Goal: Task Accomplishment & Management: Complete application form

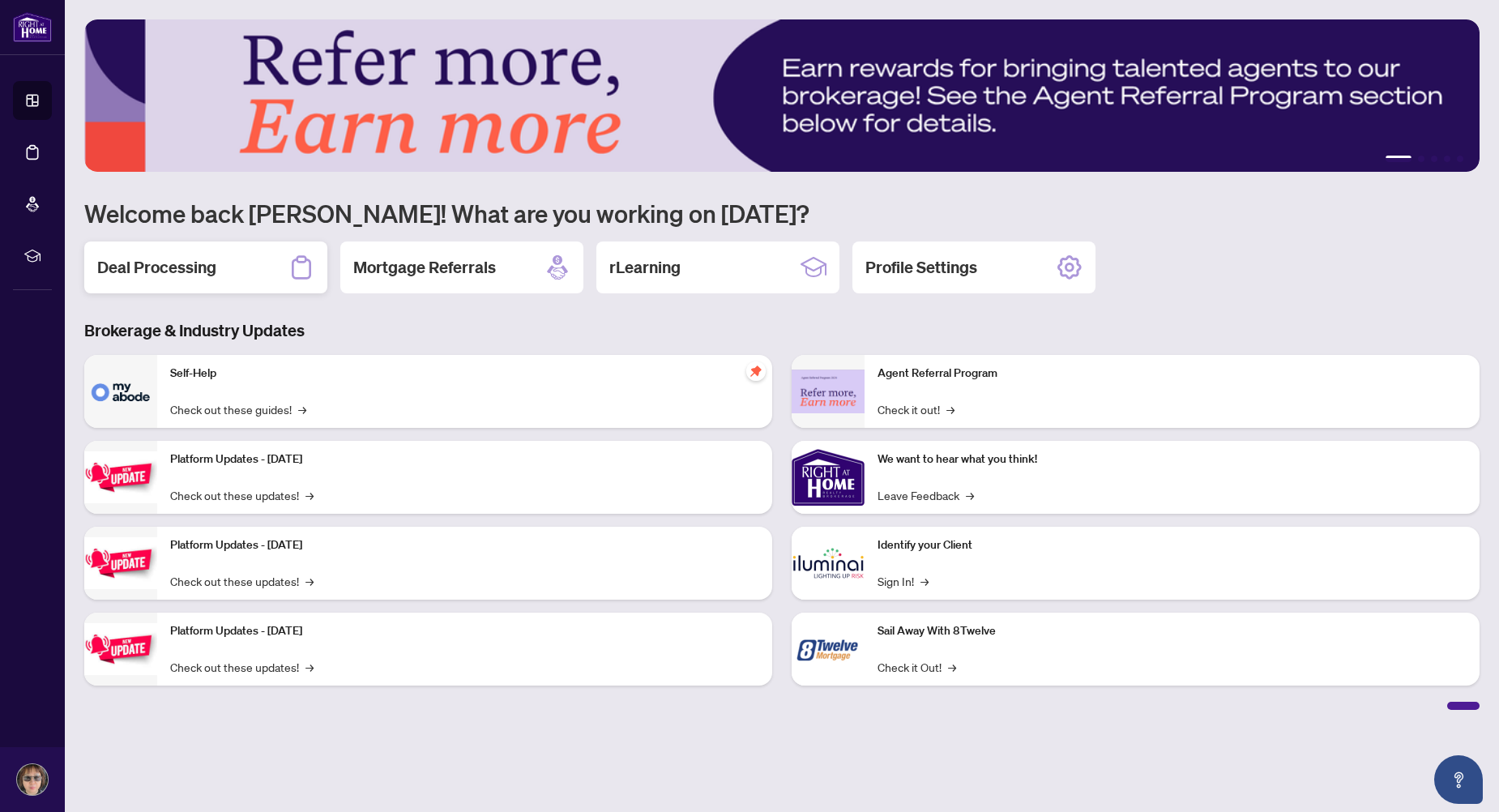
click at [185, 265] on h2 "Deal Processing" at bounding box center [157, 267] width 119 height 23
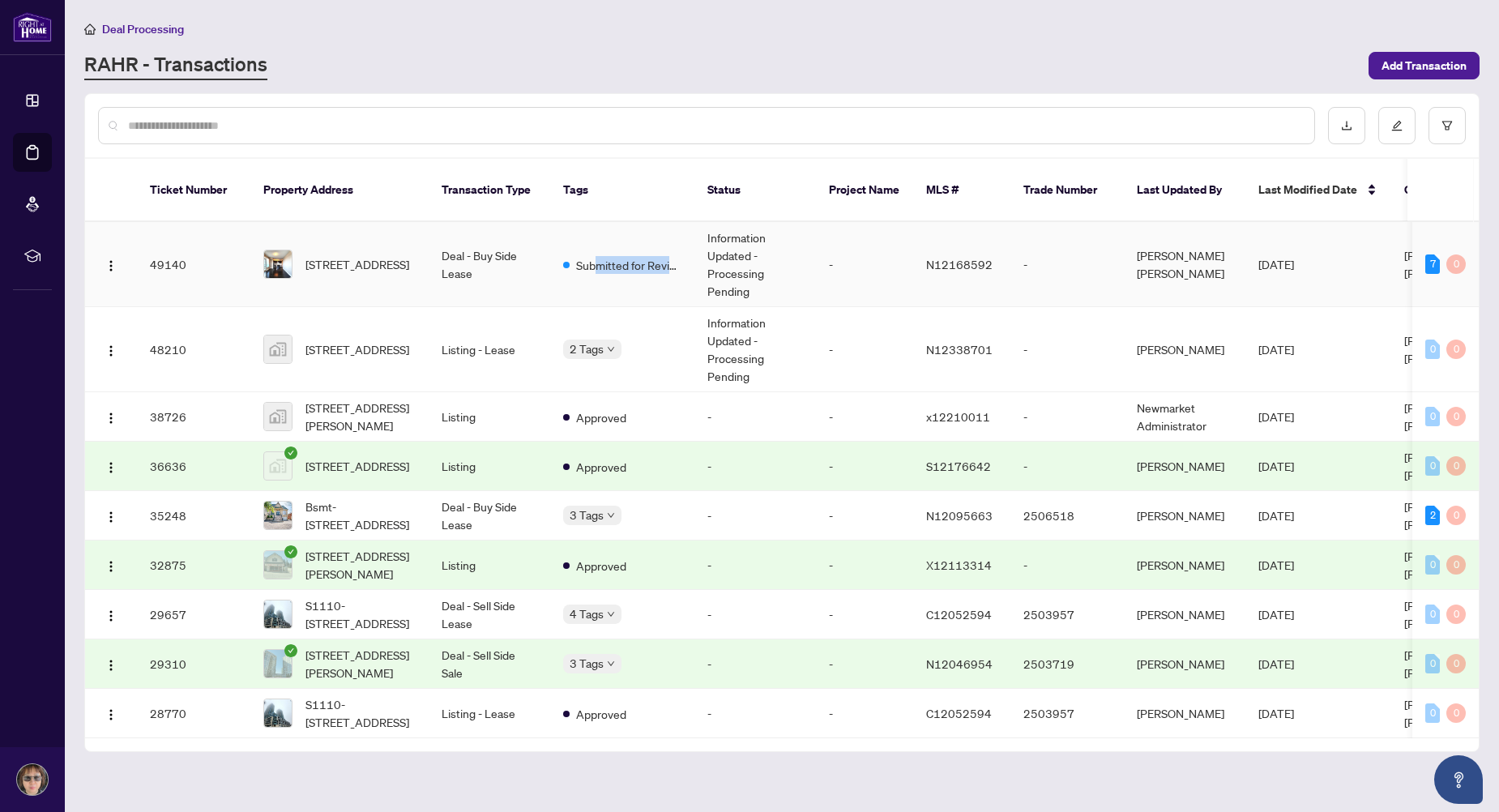
drag, startPoint x: 599, startPoint y: 255, endPoint x: 608, endPoint y: 259, distance: 9.8
click at [608, 259] on td "Submitted for Review" at bounding box center [623, 264] width 145 height 85
click at [755, 341] on td "Information Updated - Processing Pending" at bounding box center [755, 349] width 122 height 85
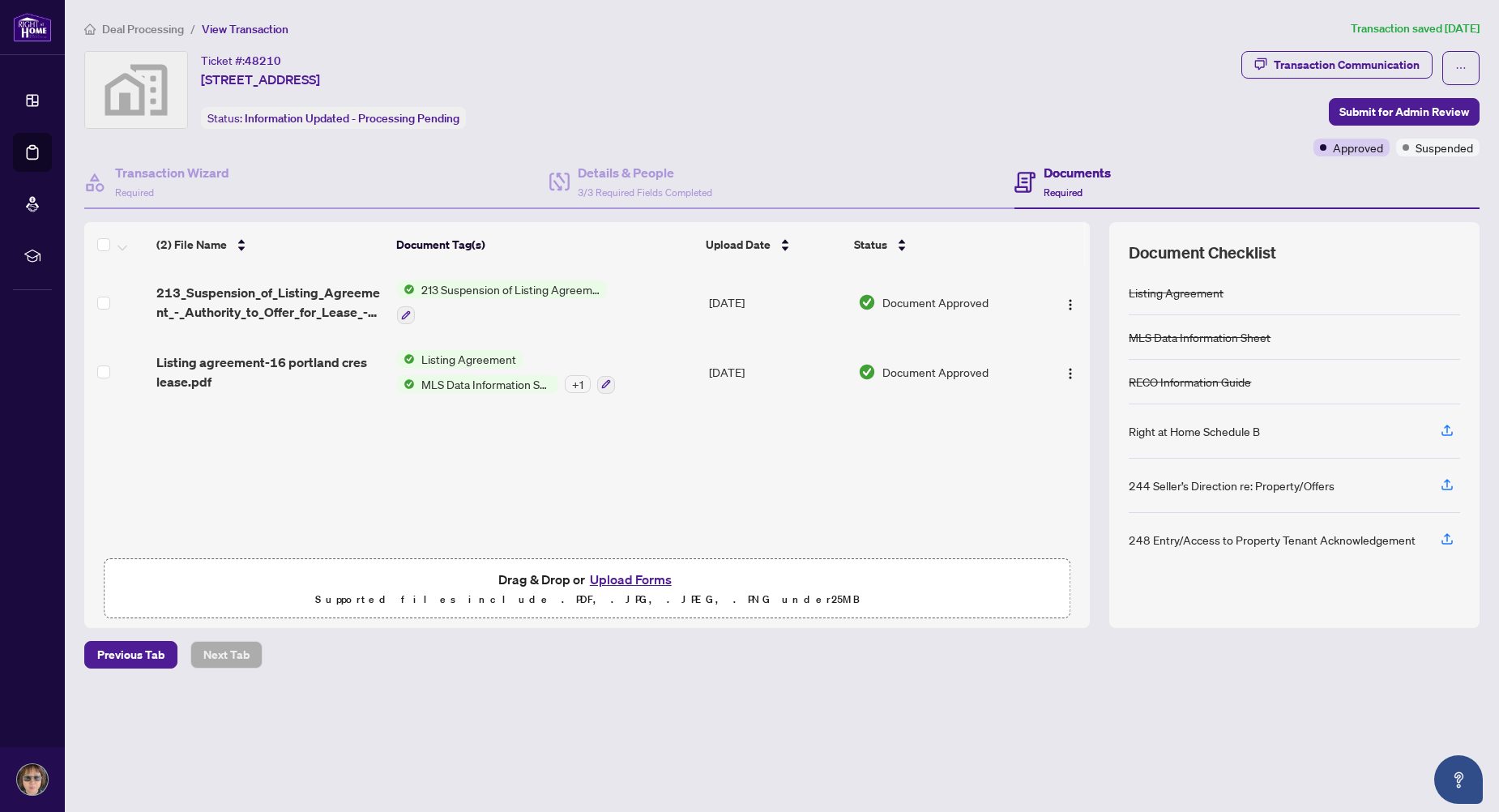
click at [614, 575] on button "Upload Forms" at bounding box center [631, 579] width 92 height 21
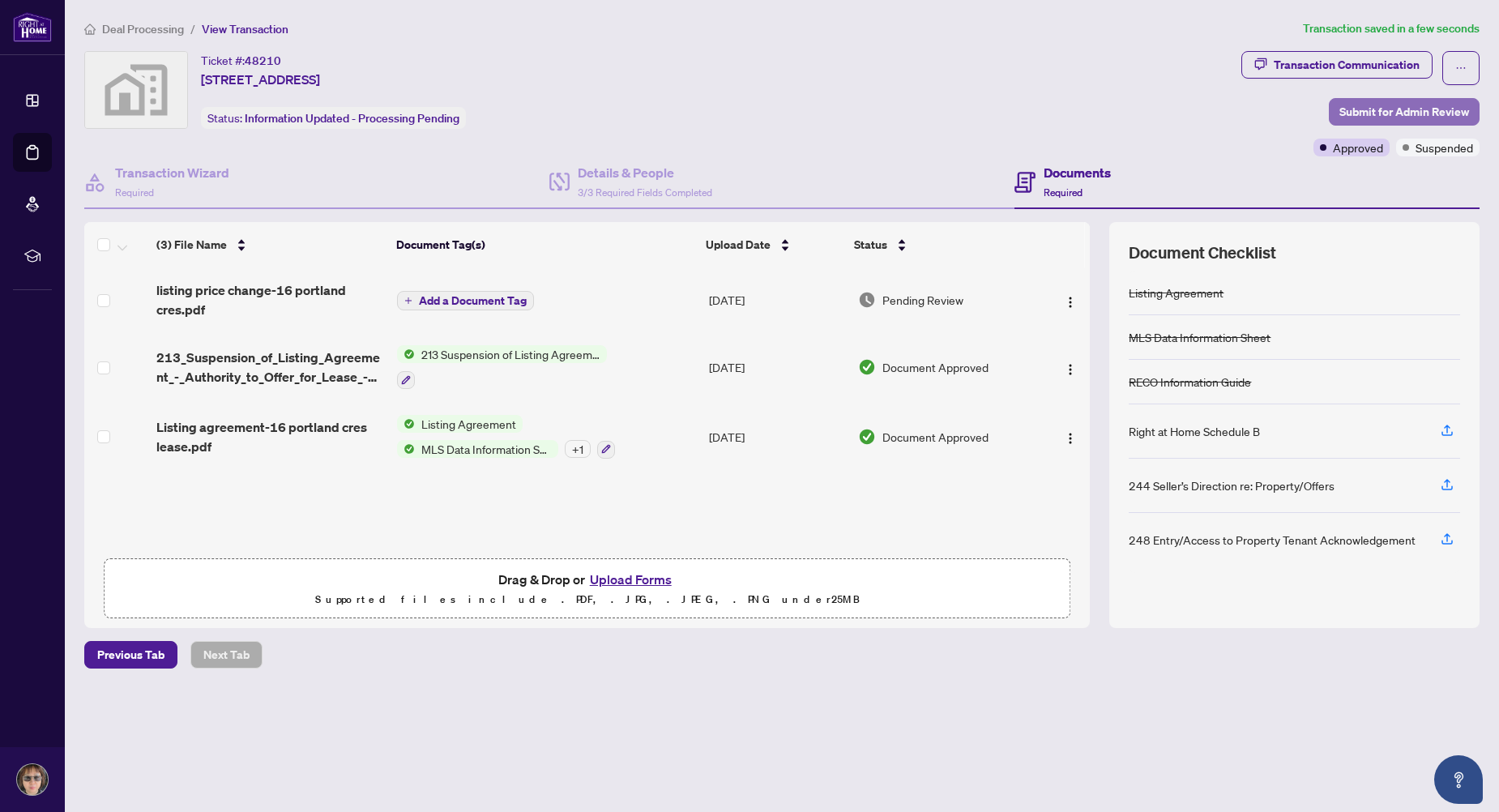
click at [1360, 109] on span "Submit for Admin Review" at bounding box center [1405, 112] width 130 height 26
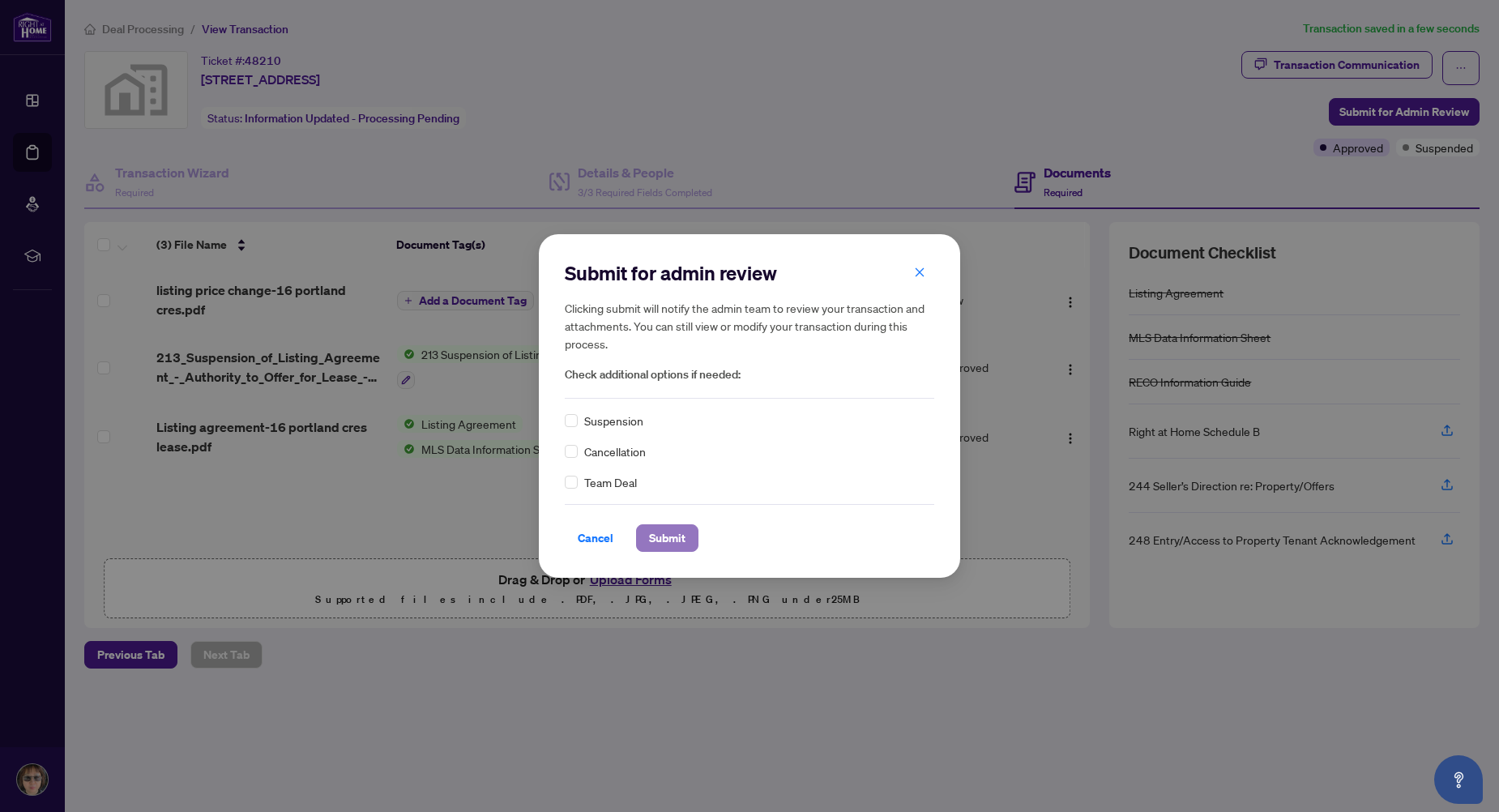
click at [675, 529] on span "Submit" at bounding box center [668, 537] width 37 height 26
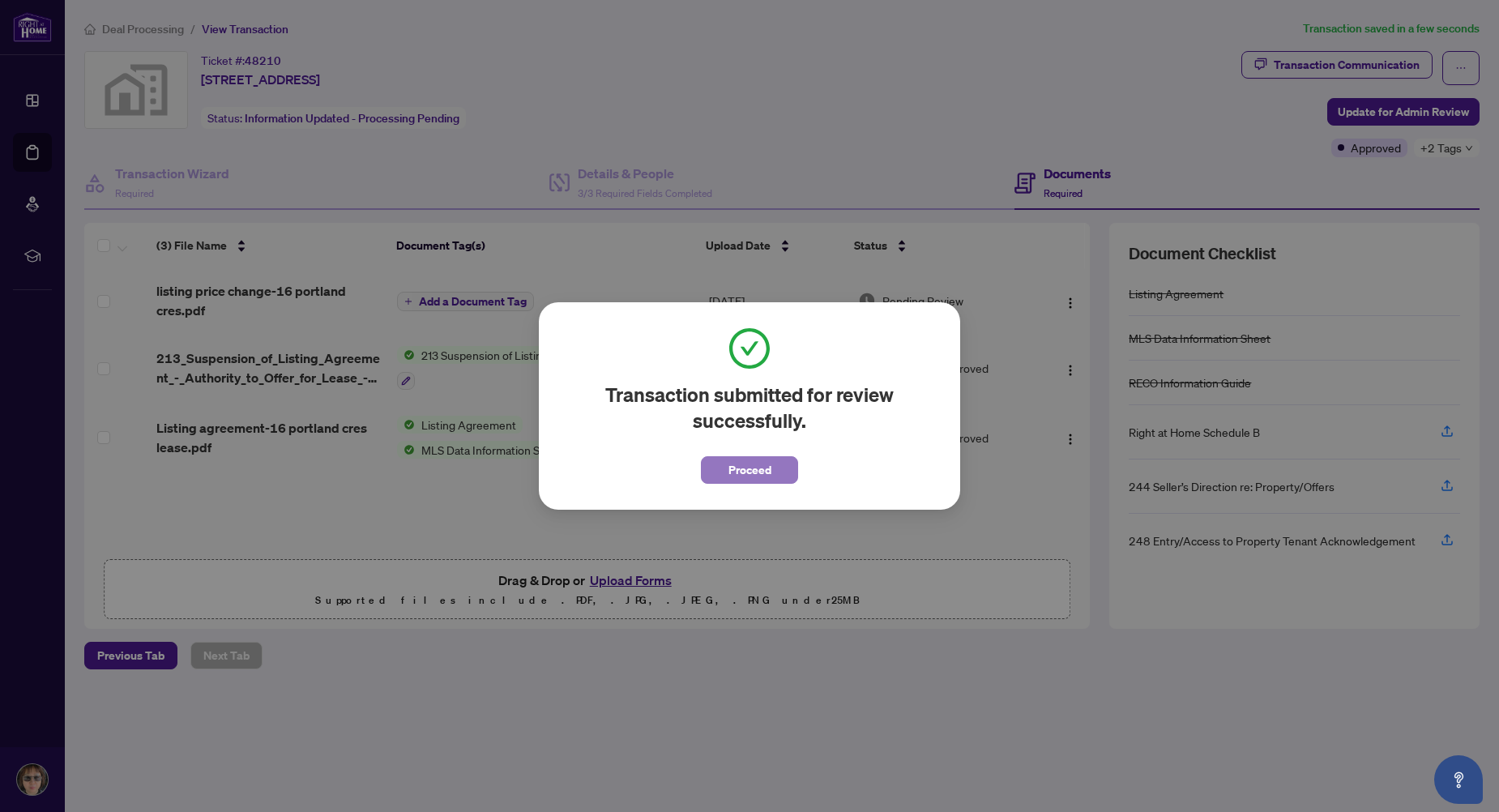
click at [712, 475] on button "Proceed" at bounding box center [749, 470] width 97 height 27
